Goal: Find specific page/section: Find specific page/section

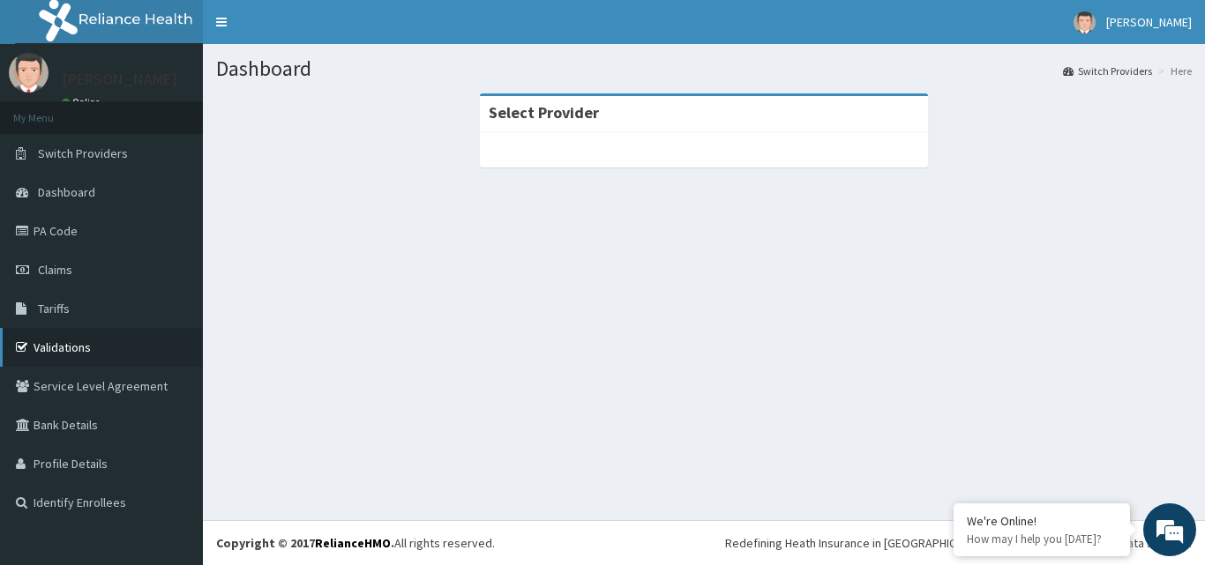
click at [90, 345] on link "Validations" at bounding box center [101, 347] width 203 height 39
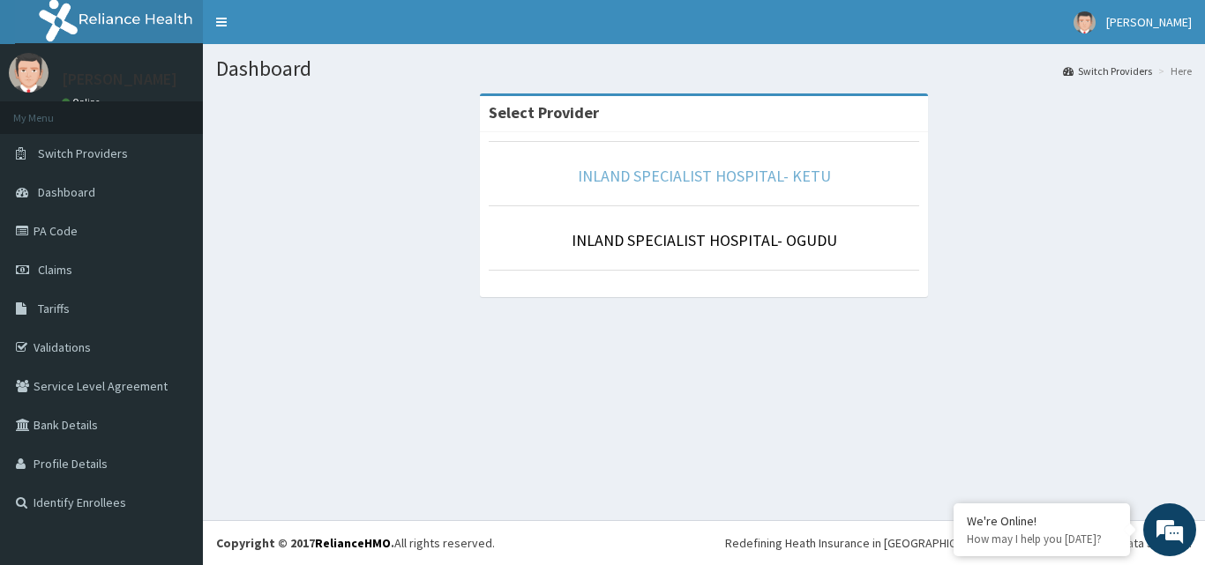
click at [678, 176] on link "INLAND SPECIALIST HOSPITAL- KETU" at bounding box center [704, 176] width 253 height 20
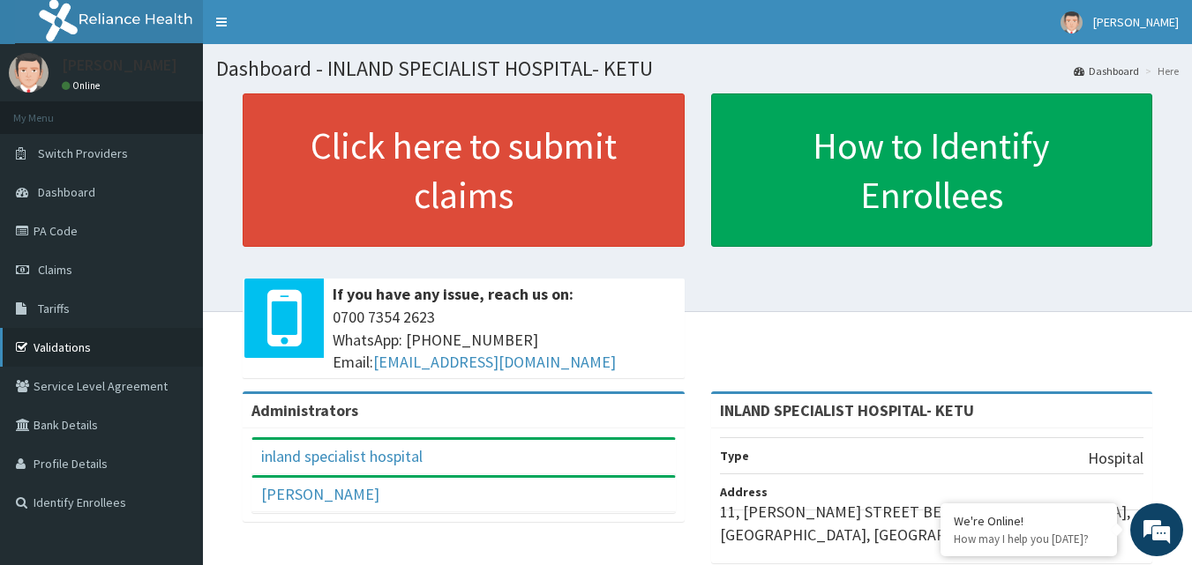
click at [71, 343] on link "Validations" at bounding box center [101, 347] width 203 height 39
